Goal: Transaction & Acquisition: Purchase product/service

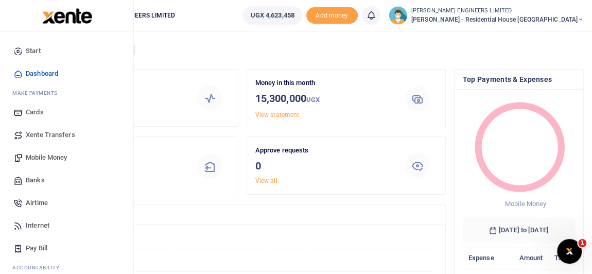
click at [49, 156] on span "Mobile Money" at bounding box center [46, 157] width 41 height 10
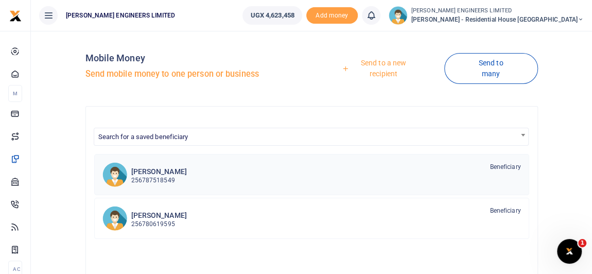
click at [149, 171] on h6 "Richard Barigye" at bounding box center [159, 171] width 56 height 9
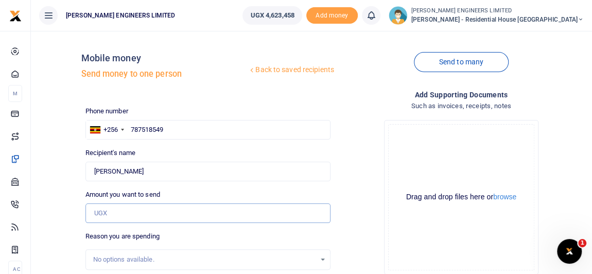
click at [105, 212] on input "Amount you want to send" at bounding box center [207, 213] width 245 height 20
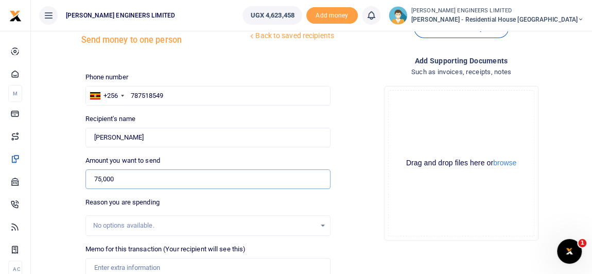
scroll to position [46, 0]
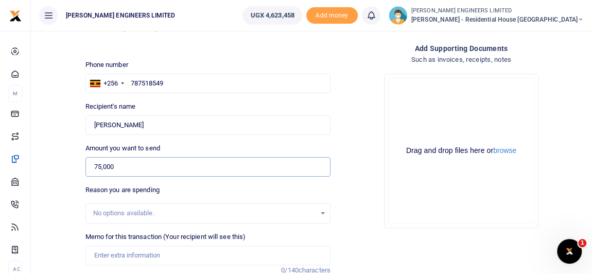
type input "75,000"
click at [105, 253] on input "Memo for this transaction (Your recipient will see this)" at bounding box center [207, 255] width 245 height 20
click at [94, 255] on input "Solar Inverter of" at bounding box center [207, 255] width 245 height 20
click at [174, 255] on input "1 pc of Solar Inverter of" at bounding box center [207, 255] width 245 height 20
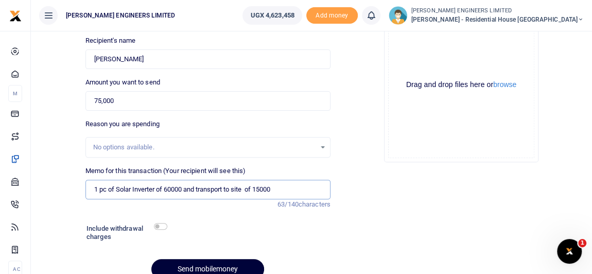
scroll to position [140, 0]
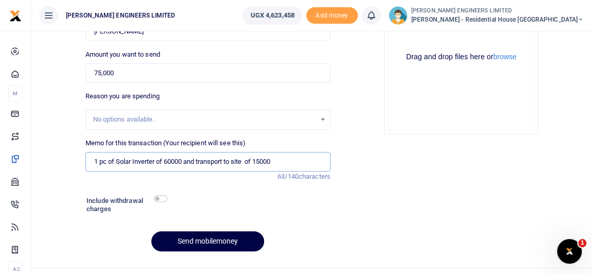
type input "1 pc of Solar Inverter of 60000 and transport to site of 15000"
click at [161, 198] on input "checkbox" at bounding box center [160, 198] width 13 height 7
checkbox input "true"
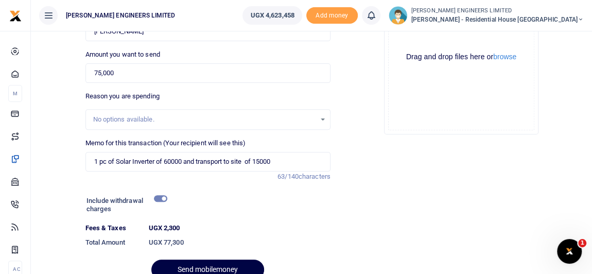
click at [213, 265] on div at bounding box center [212, 267] width 12 height 12
click at [215, 267] on div at bounding box center [212, 267] width 12 height 12
click at [219, 270] on div at bounding box center [296, 267] width 180 height 12
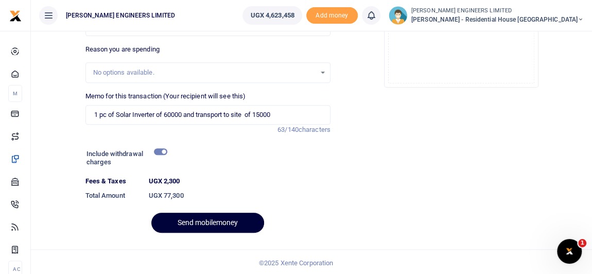
click at [223, 219] on button "Send mobilemoney" at bounding box center [207, 223] width 113 height 20
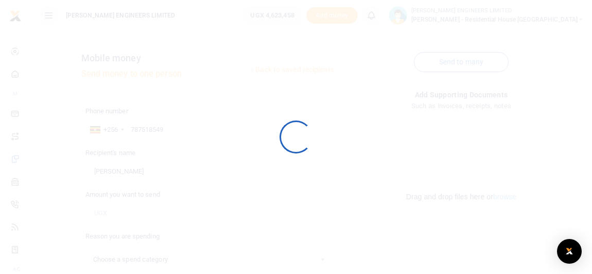
select select
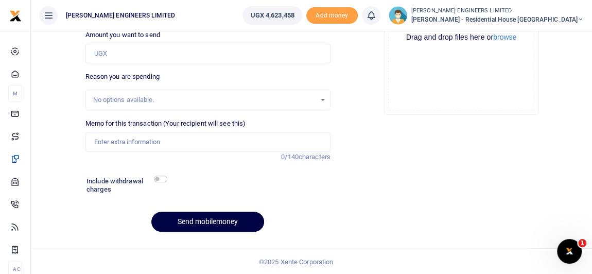
click at [376, 16] on icon at bounding box center [371, 15] width 10 height 11
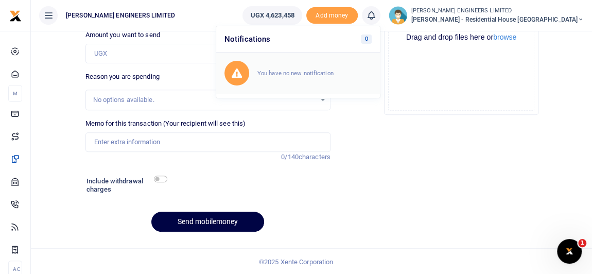
click at [329, 73] on small "You have no new notification" at bounding box center [295, 72] width 76 height 7
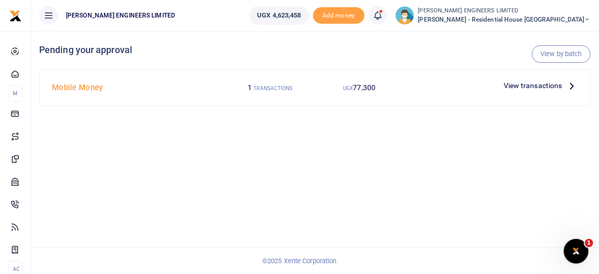
click at [539, 84] on span "View transactions" at bounding box center [532, 85] width 59 height 11
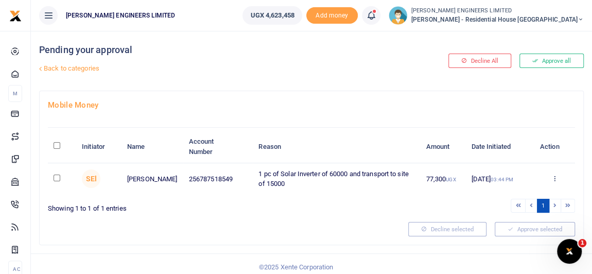
click at [58, 178] on input "checkbox" at bounding box center [57, 177] width 7 height 7
checkbox input "true"
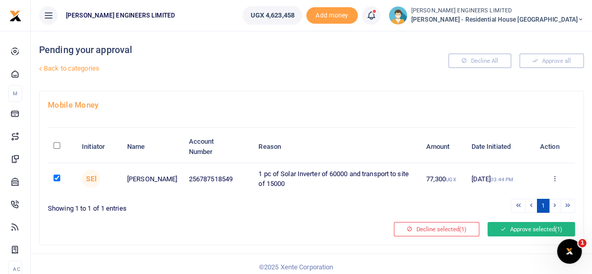
click at [514, 229] on button "Approve selected (1)" at bounding box center [530, 229] width 87 height 14
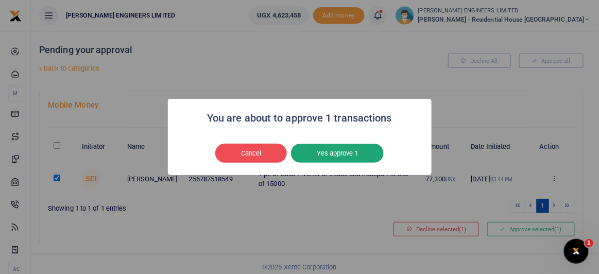
click at [342, 157] on button "Yes approve 1" at bounding box center [337, 154] width 93 height 20
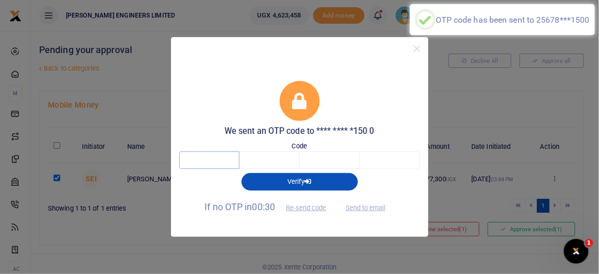
click at [216, 161] on input "text" at bounding box center [209, 159] width 60 height 17
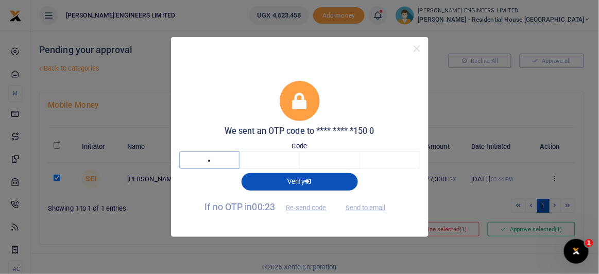
type input "1"
type input "0"
type input "8"
